Goal: Task Accomplishment & Management: Use online tool/utility

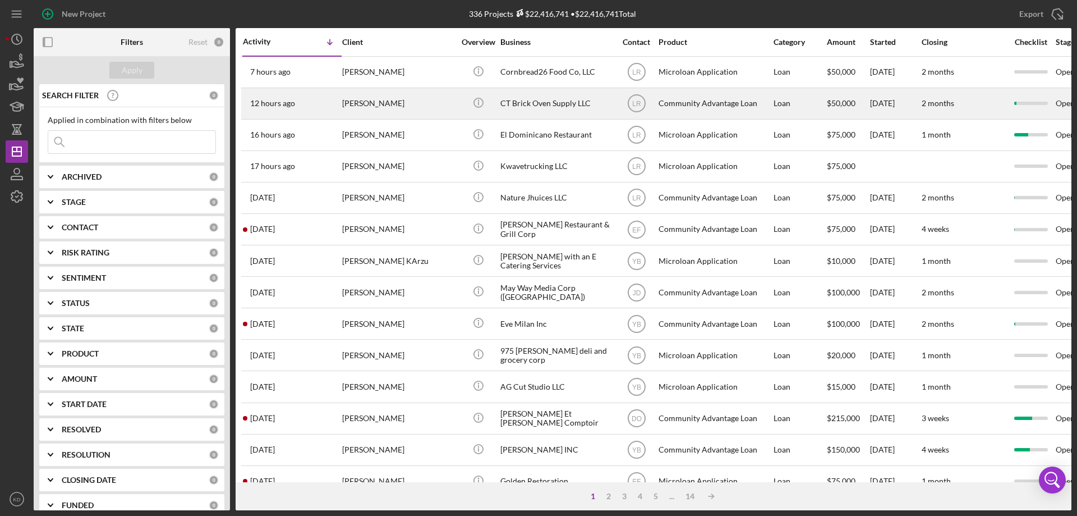
click at [517, 98] on div "CT Brick Oven Supply LLC" at bounding box center [556, 104] width 112 height 30
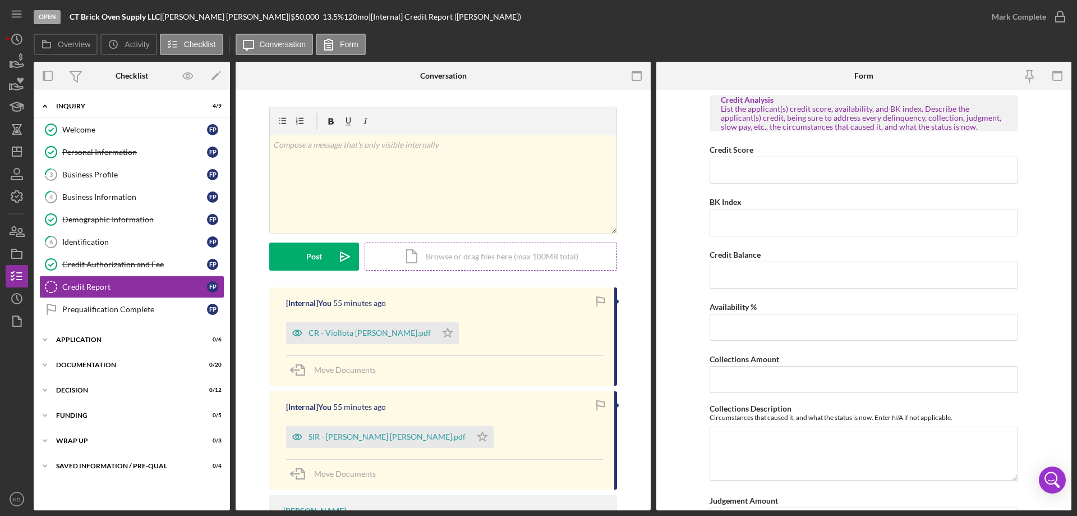
click at [459, 260] on div "Icon/Document Browse or drag files here (max 100MB total) Tap to choose files o…" at bounding box center [491, 256] width 252 height 28
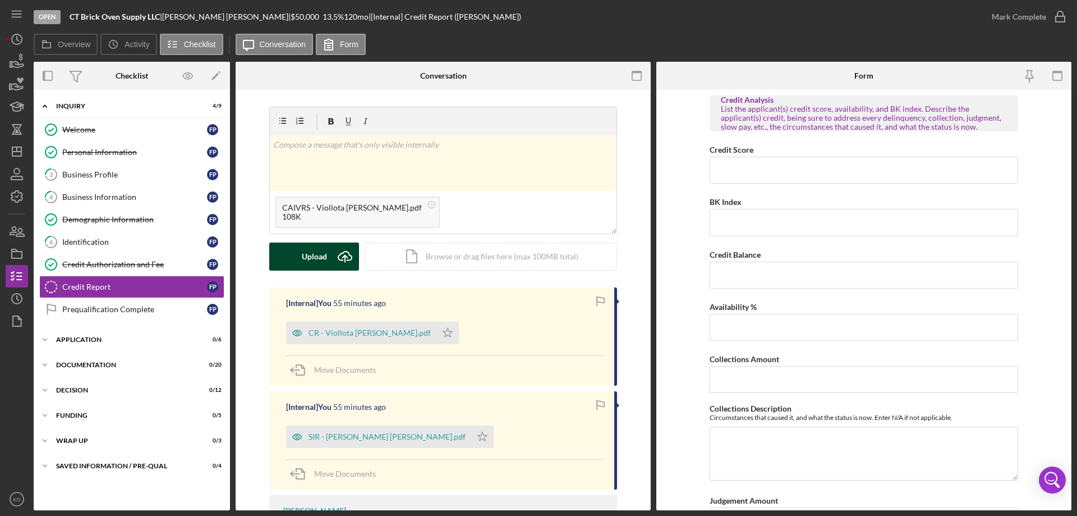
click at [316, 259] on div "Upload" at bounding box center [314, 256] width 25 height 28
